Goal: Find specific page/section: Find specific page/section

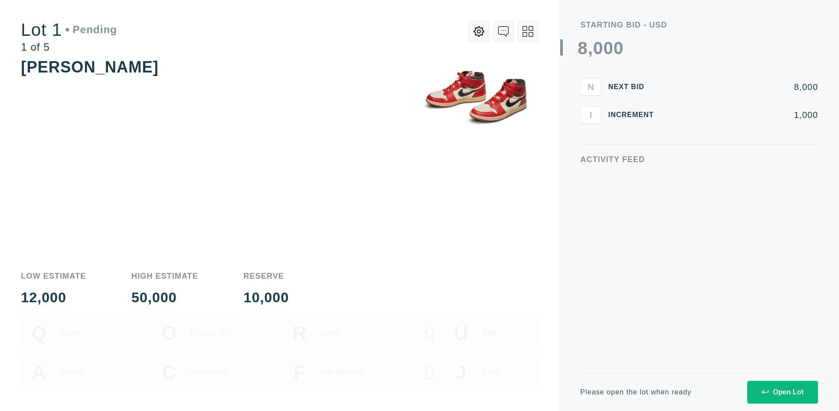
click at [782, 392] on div "Open Lot" at bounding box center [782, 392] width 42 height 8
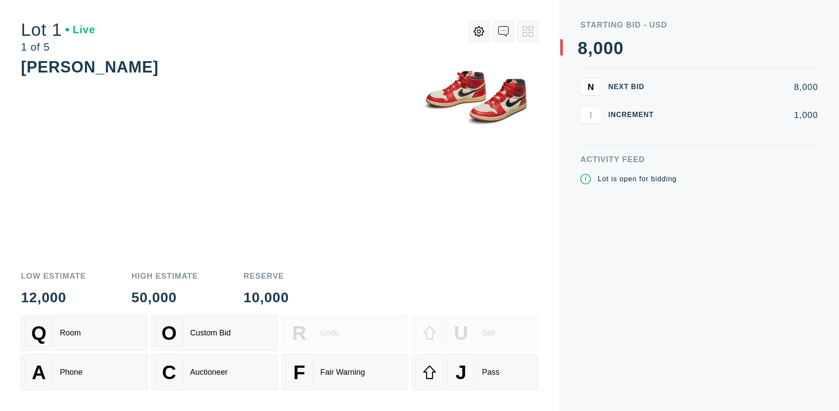
click at [84, 333] on div "Q Room" at bounding box center [84, 333] width 119 height 28
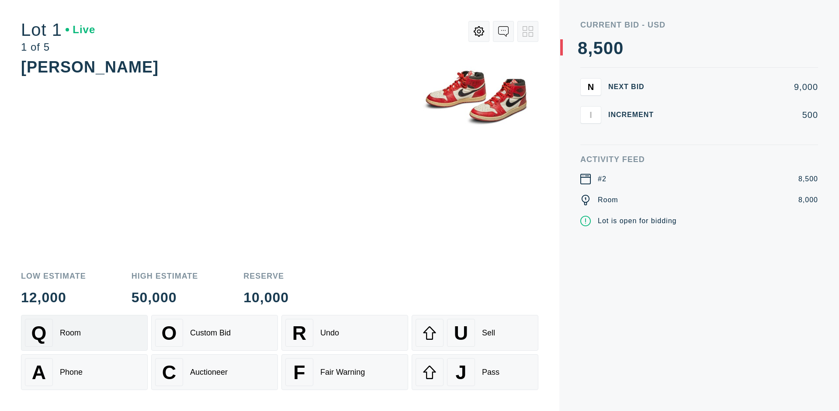
click at [84, 333] on div "Q Room" at bounding box center [84, 333] width 119 height 28
